Goal: Task Accomplishment & Management: Use online tool/utility

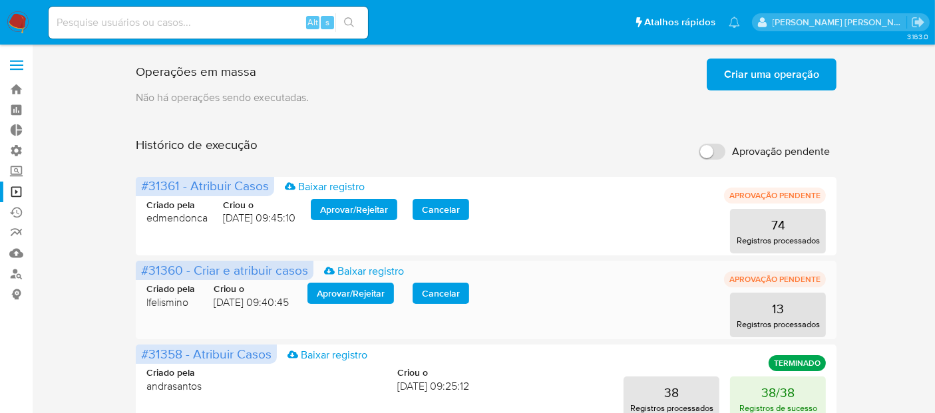
click at [331, 293] on span "Aprovar / Rejeitar" at bounding box center [351, 293] width 68 height 19
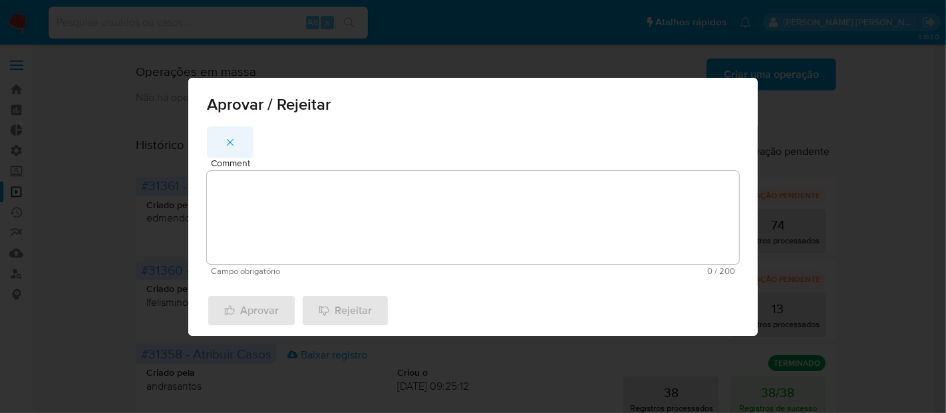
click at [234, 138] on icon "button" at bounding box center [230, 142] width 12 height 12
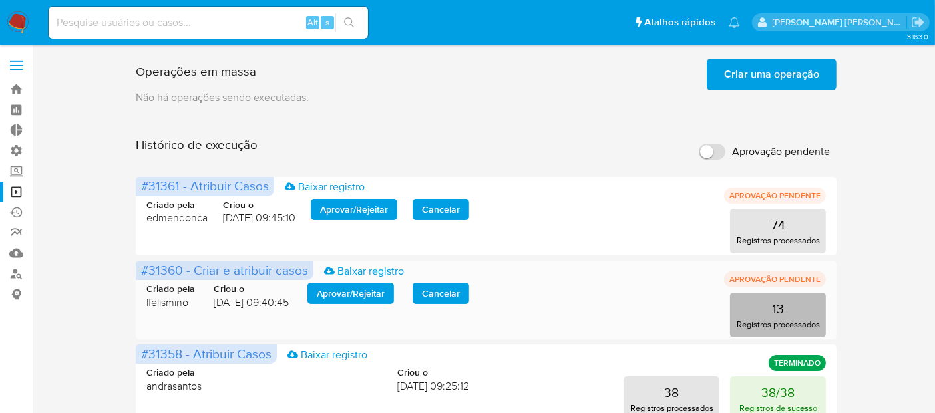
click at [788, 311] on button "13 Registros processados" at bounding box center [778, 315] width 96 height 45
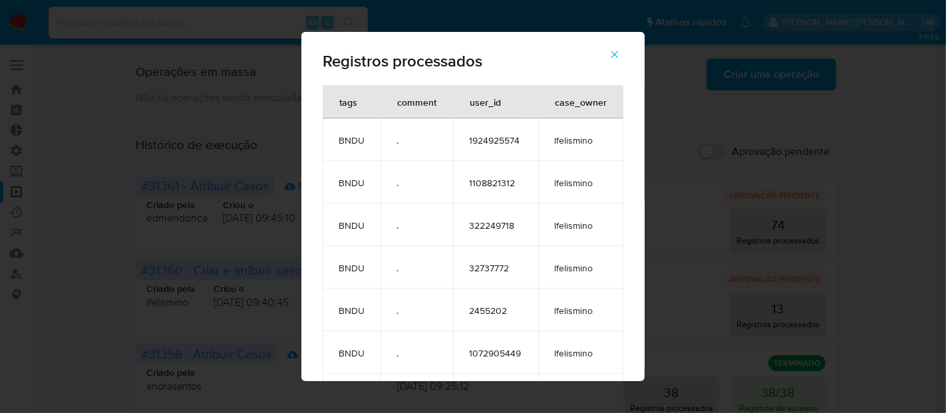
click at [621, 56] on icon "button" at bounding box center [615, 55] width 12 height 12
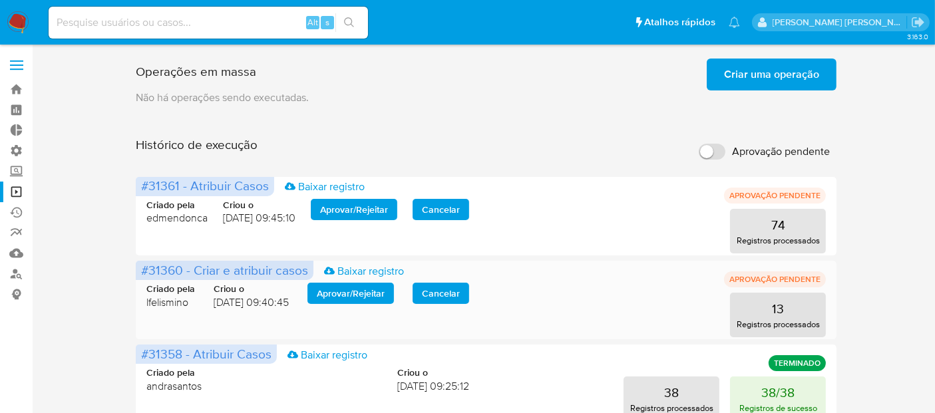
click at [368, 289] on span "Aprovar / Rejeitar" at bounding box center [351, 293] width 68 height 19
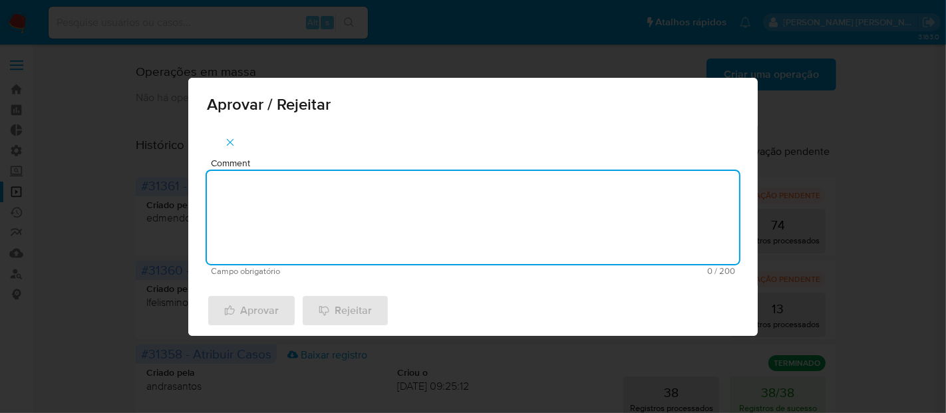
click at [359, 227] on textarea "Comment" at bounding box center [473, 217] width 532 height 93
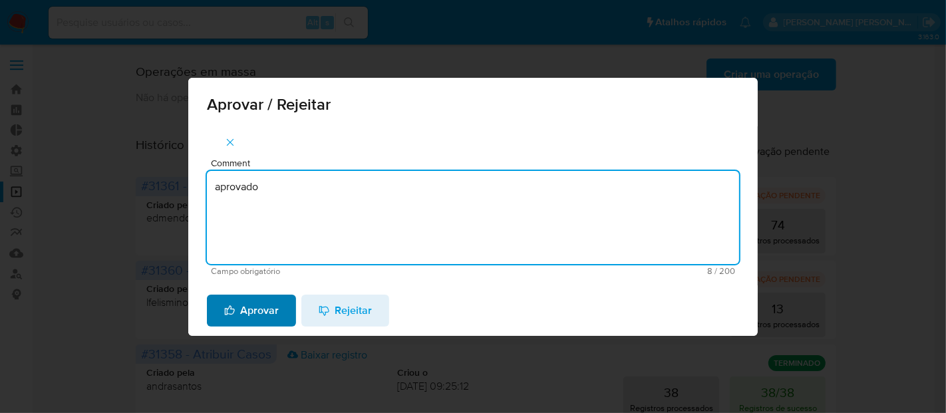
type textarea "aprovado"
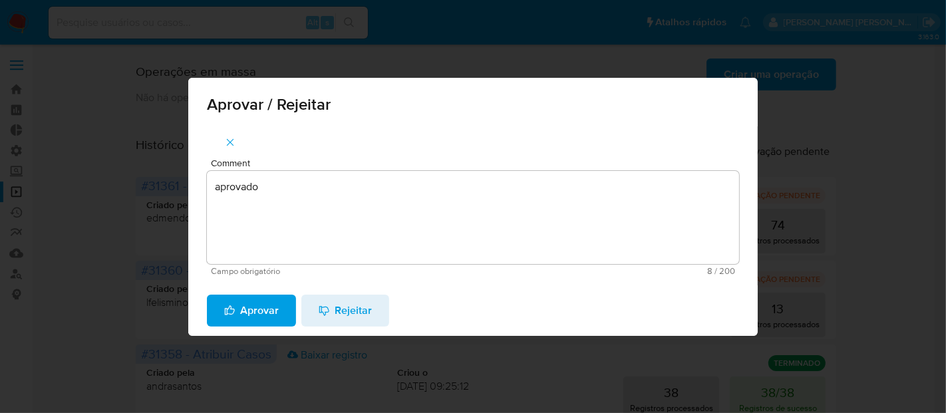
click at [261, 314] on span "Aprovar" at bounding box center [251, 310] width 55 height 29
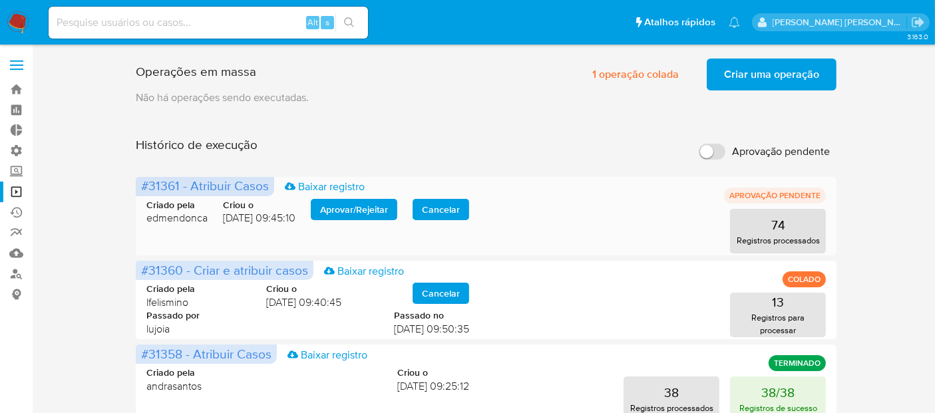
click at [347, 214] on span "Aprovar / Rejeitar" at bounding box center [354, 209] width 68 height 19
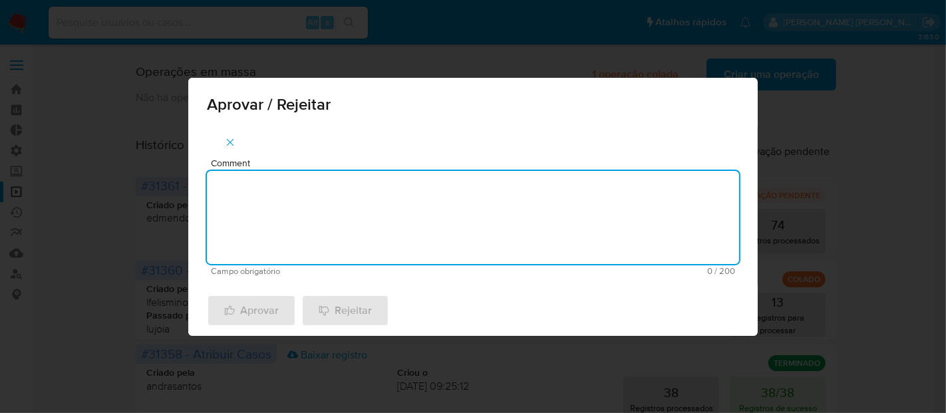
click at [347, 214] on textarea "Comment" at bounding box center [473, 217] width 532 height 93
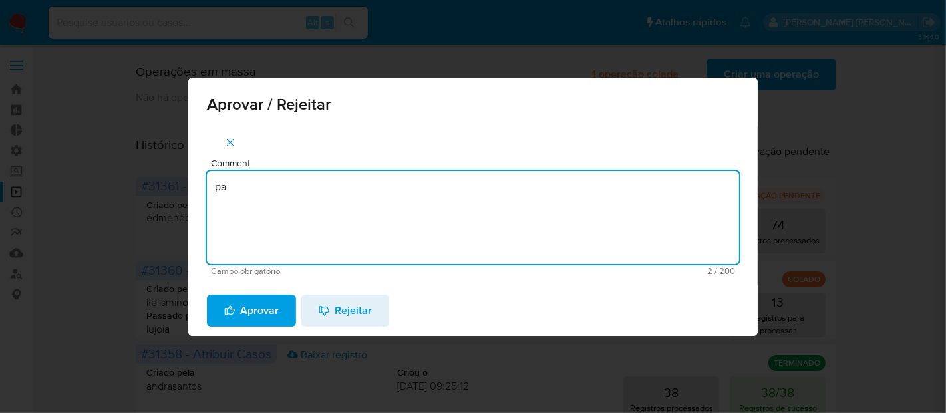
type textarea "p"
type textarea "aprovado"
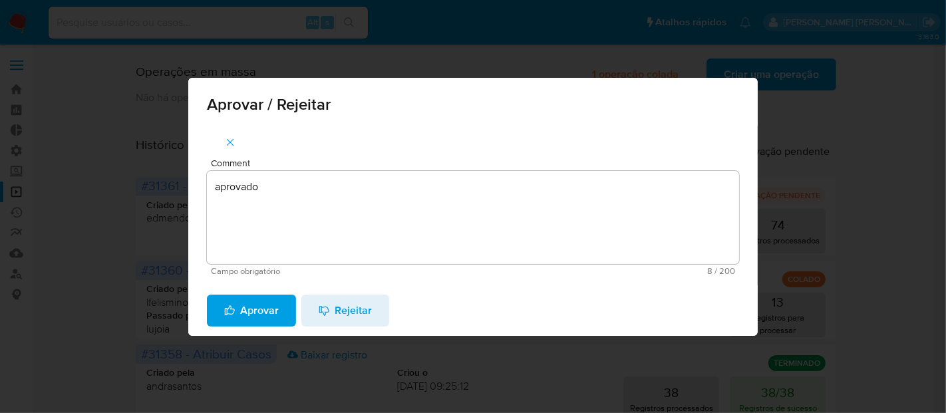
click at [265, 314] on span "Aprovar" at bounding box center [251, 310] width 55 height 29
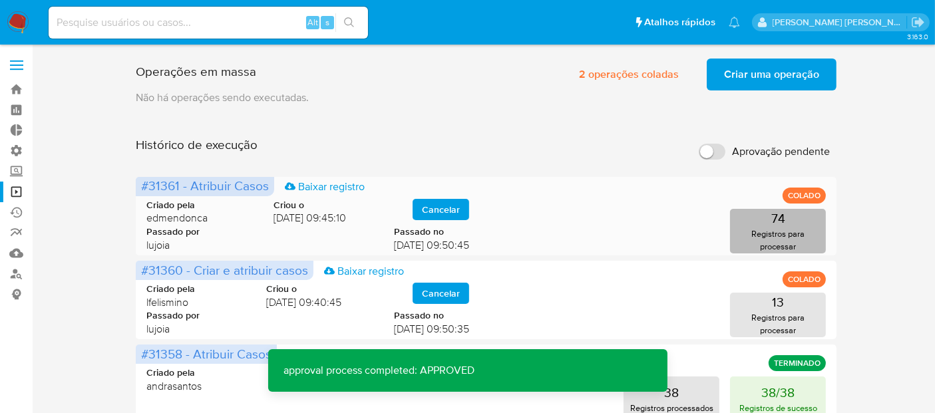
click at [781, 233] on p "Registros para processar" at bounding box center [778, 240] width 88 height 25
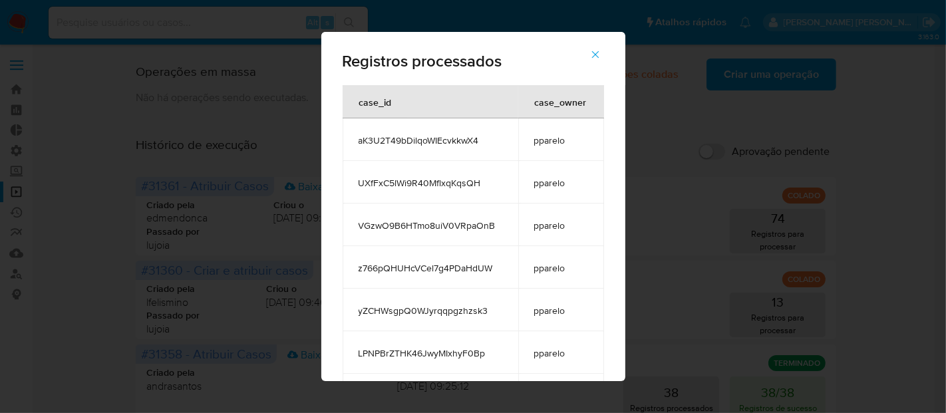
click at [599, 57] on icon "button" at bounding box center [594, 54] width 7 height 7
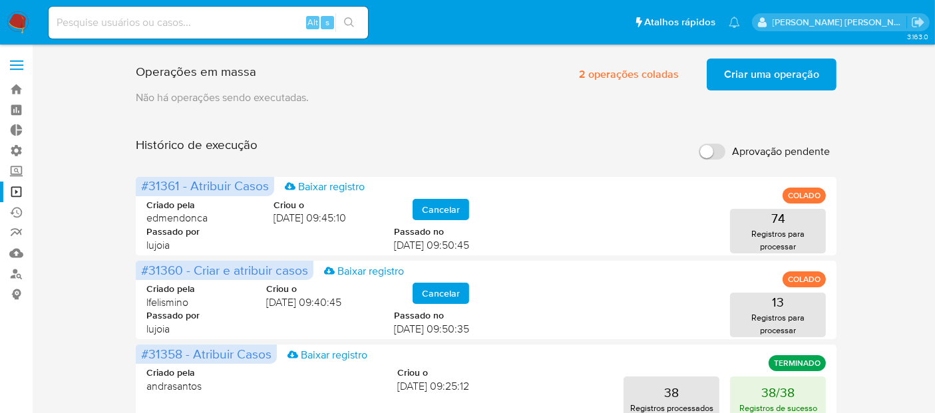
click at [750, 75] on span "Criar uma operação" at bounding box center [771, 74] width 95 height 29
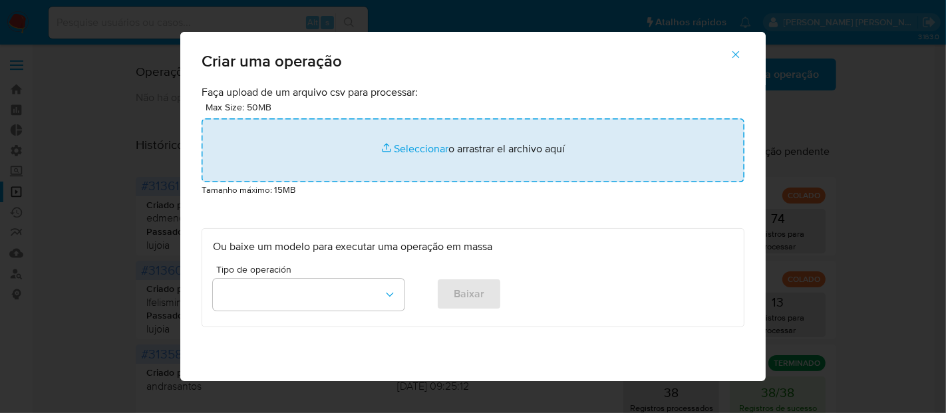
click at [426, 147] on input "file" at bounding box center [473, 150] width 543 height 64
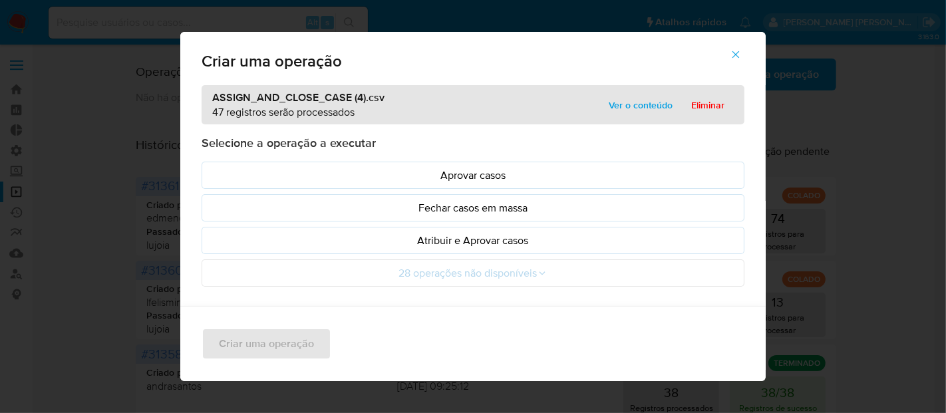
click at [420, 242] on p "Atribuir e Aprovar casos" at bounding box center [473, 240] width 520 height 15
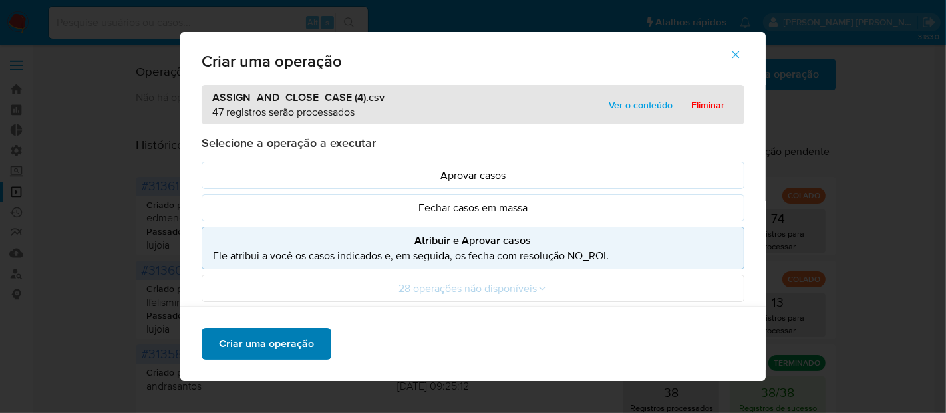
click at [295, 336] on span "Criar uma operação" at bounding box center [266, 343] width 95 height 29
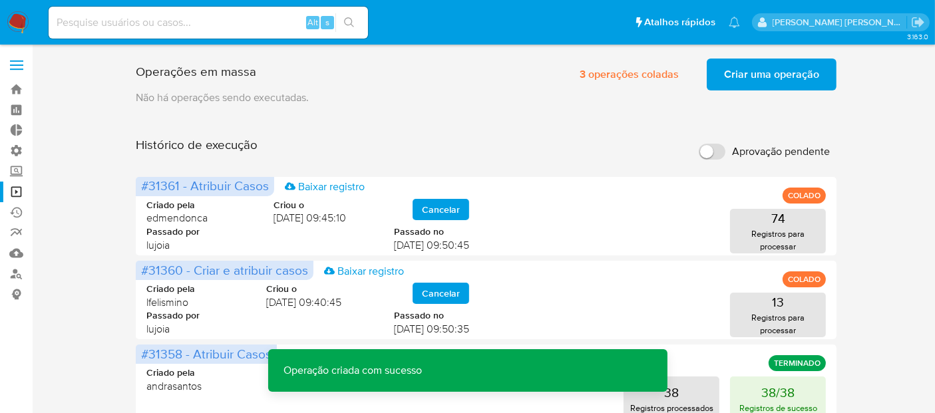
click at [779, 83] on span "Criar uma operação" at bounding box center [771, 74] width 95 height 29
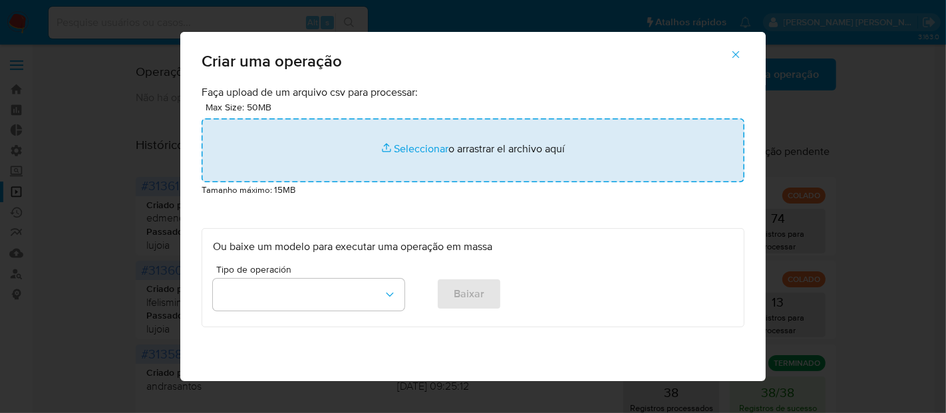
click at [426, 147] on input "file" at bounding box center [473, 150] width 543 height 64
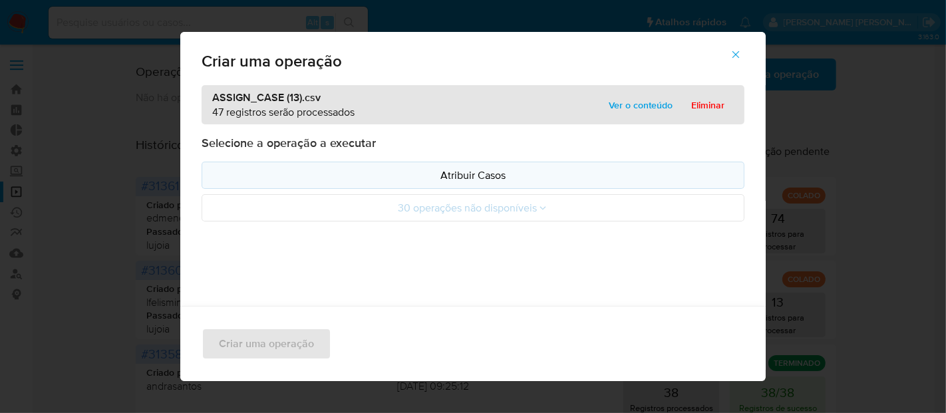
click at [331, 174] on p "Atribuir Casos" at bounding box center [473, 175] width 520 height 15
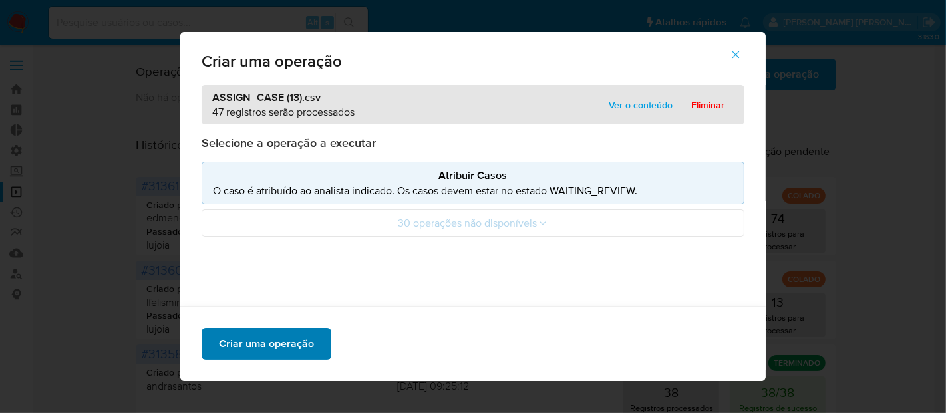
click at [289, 341] on span "Criar uma operação" at bounding box center [266, 343] width 95 height 29
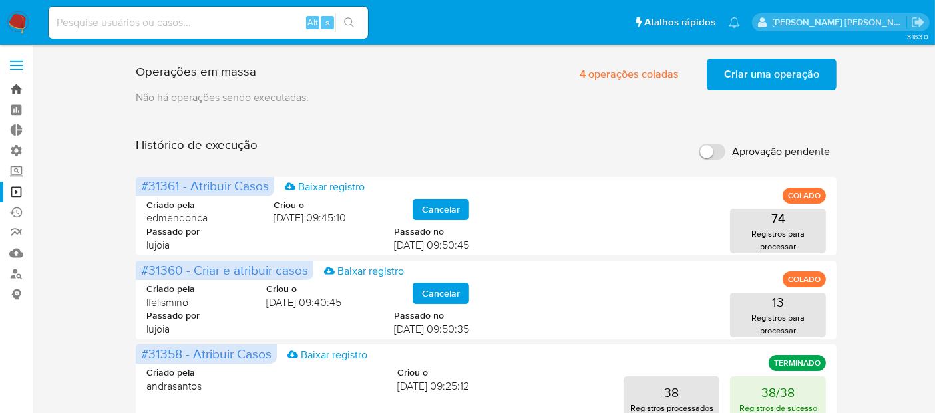
click at [17, 88] on link "Bandeja" at bounding box center [79, 89] width 158 height 21
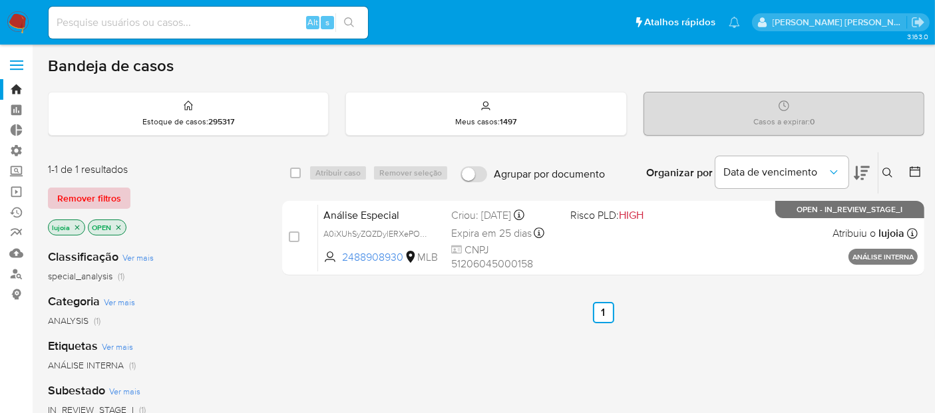
click at [108, 201] on span "Remover filtros" at bounding box center [89, 198] width 64 height 19
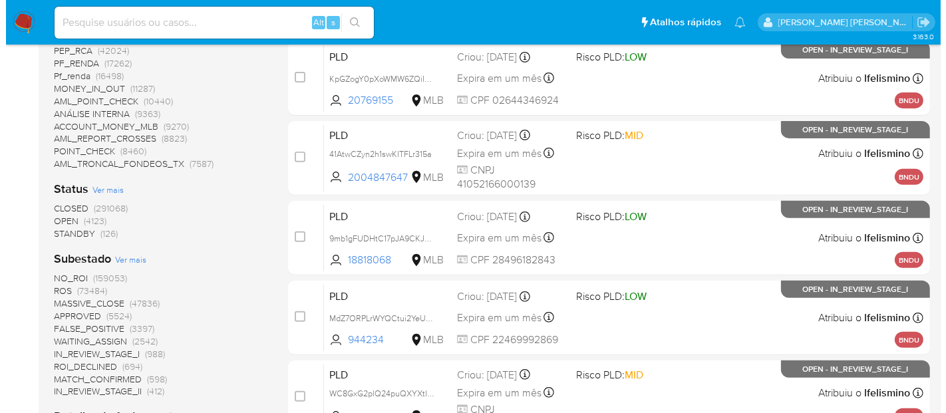
scroll to position [484, 0]
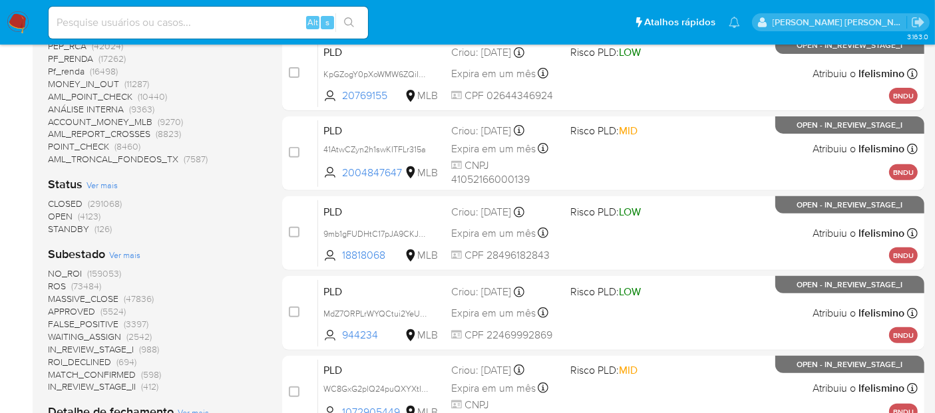
click at [133, 251] on span "Ver mais" at bounding box center [124, 255] width 31 height 12
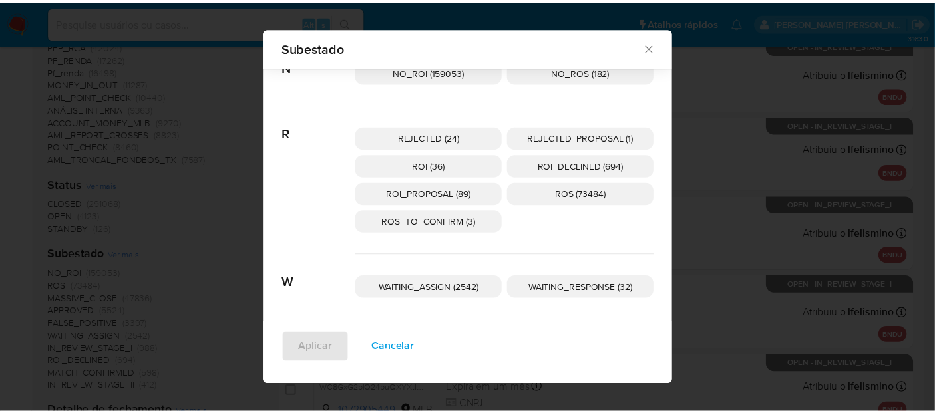
scroll to position [371, 0]
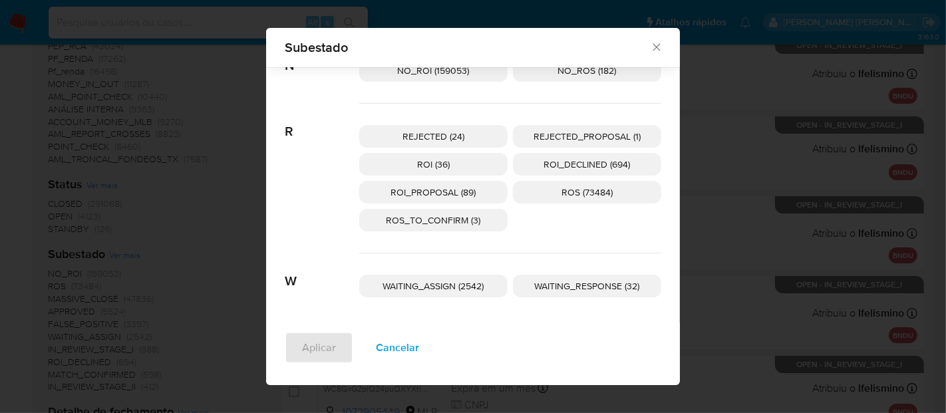
click at [659, 51] on div "Subestado" at bounding box center [473, 47] width 414 height 39
click at [655, 49] on icon "Fechar" at bounding box center [656, 47] width 13 height 13
